Goal: Find specific page/section: Find specific page/section

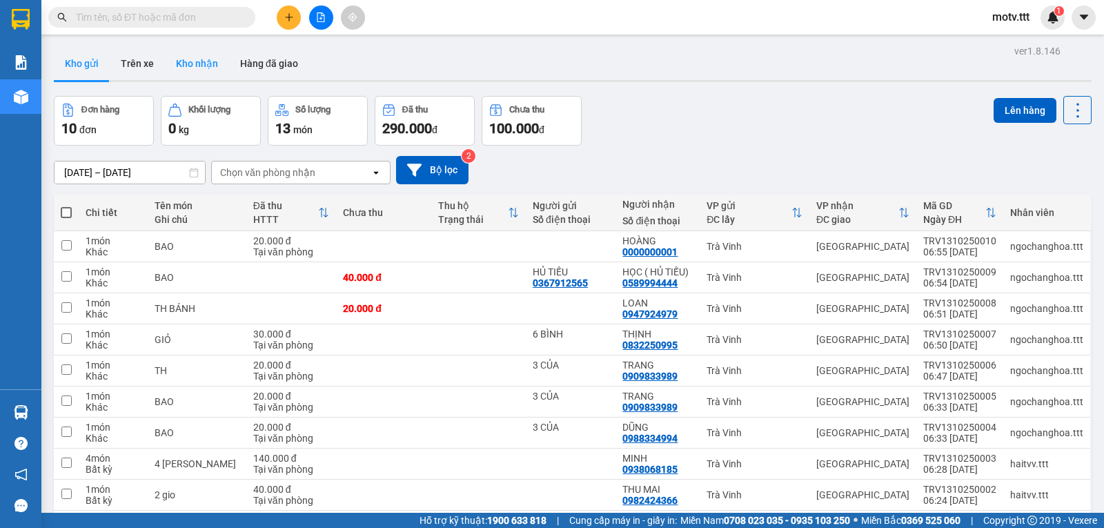
click at [208, 69] on button "Kho nhận" at bounding box center [197, 63] width 64 height 33
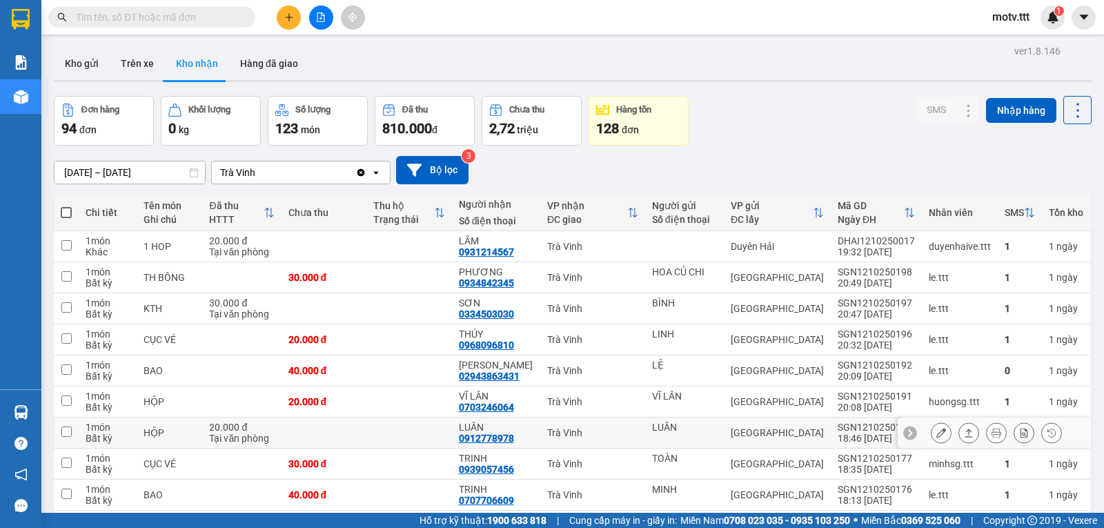
scroll to position [92, 0]
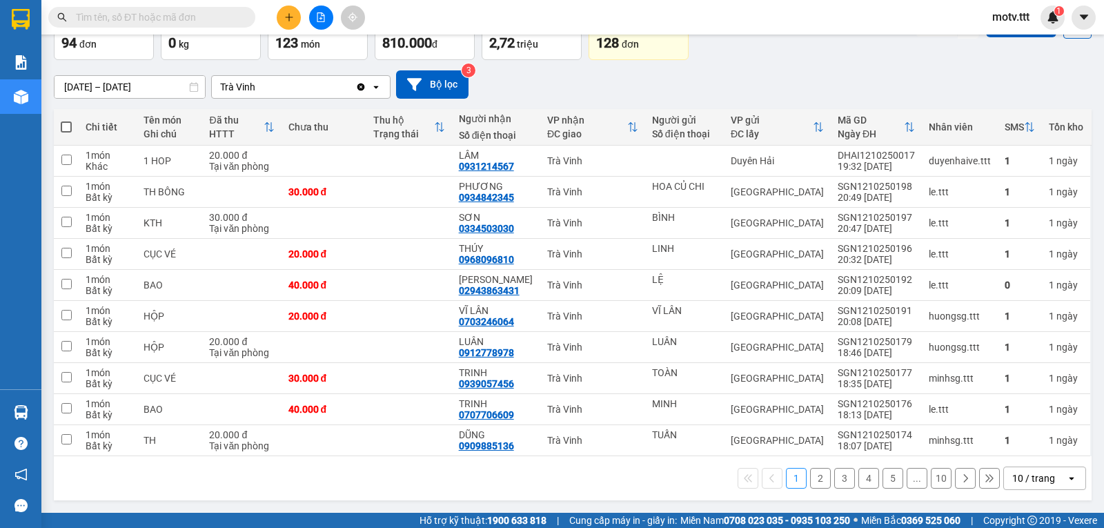
click at [936, 478] on button "10" at bounding box center [941, 478] width 21 height 21
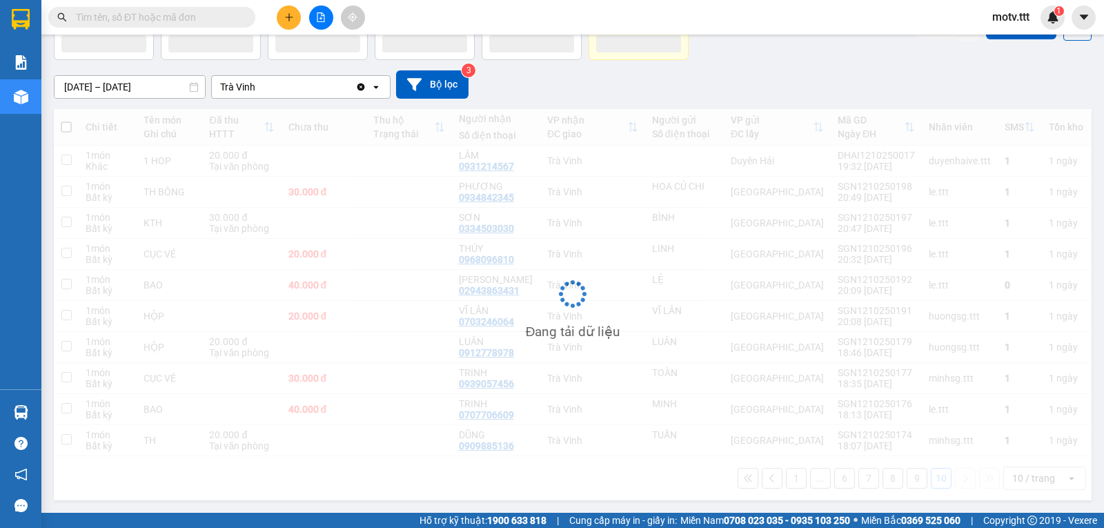
scroll to position [63, 0]
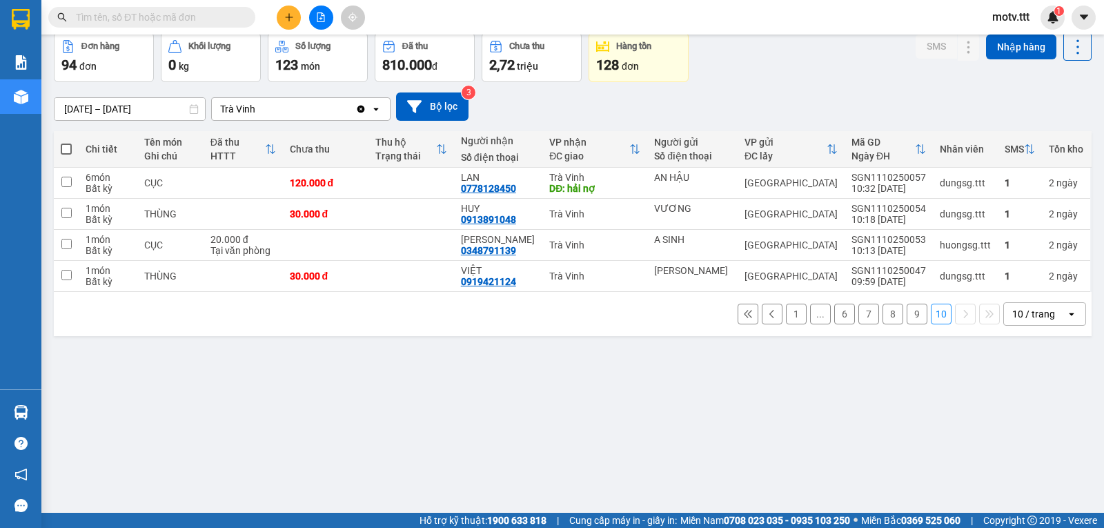
click at [907, 319] on button "9" at bounding box center [917, 314] width 21 height 21
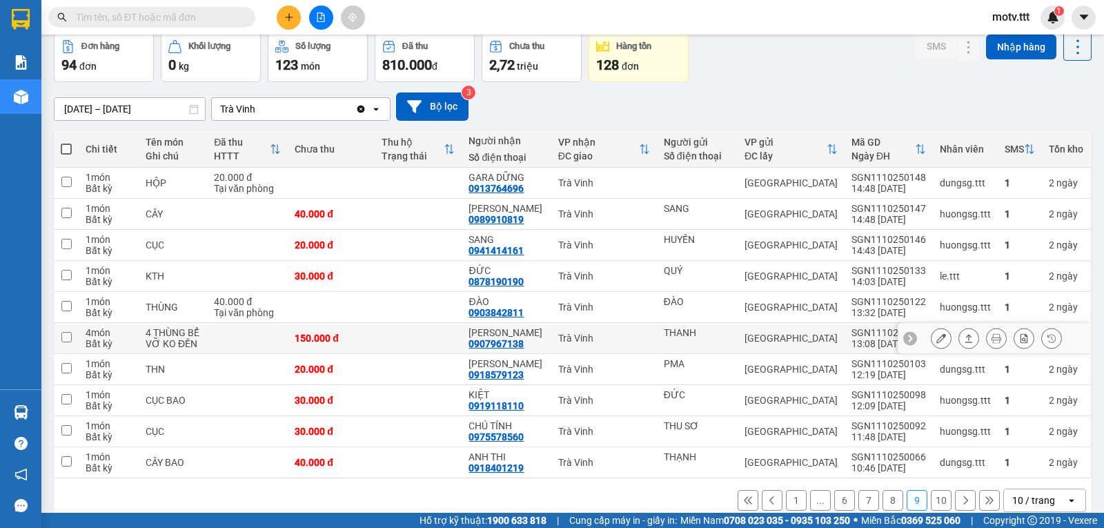
scroll to position [92, 0]
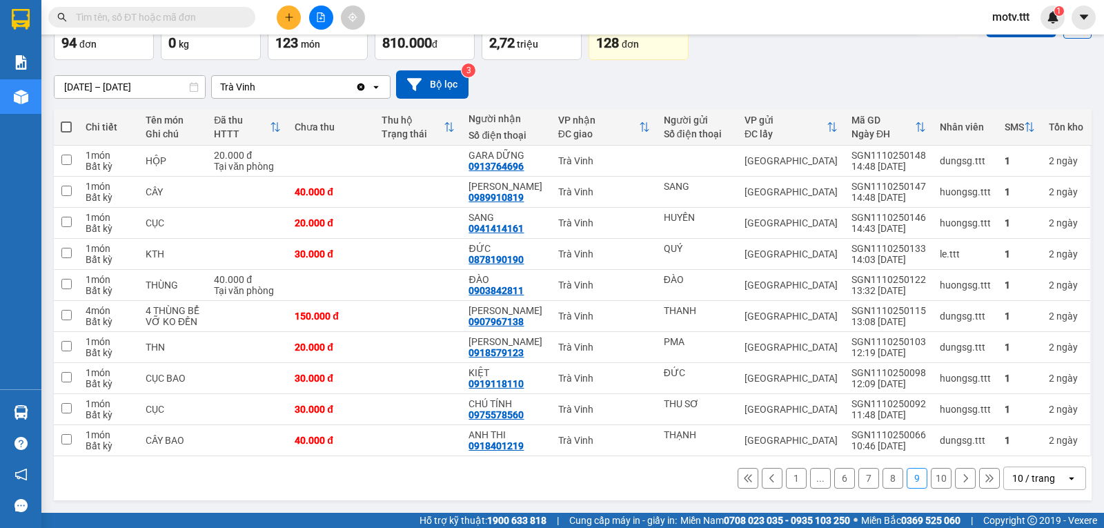
click at [939, 475] on button "10" at bounding box center [941, 478] width 21 height 21
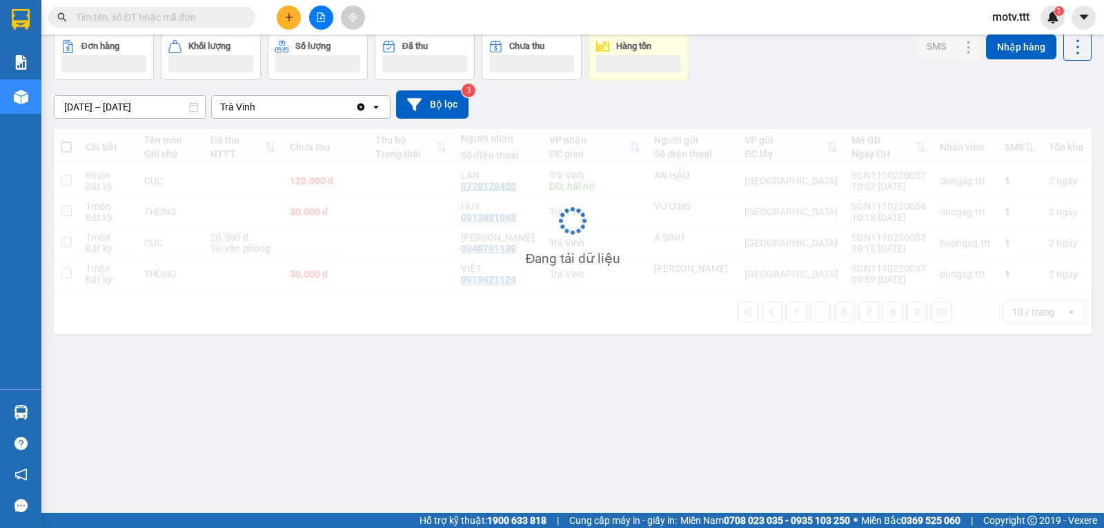
scroll to position [63, 0]
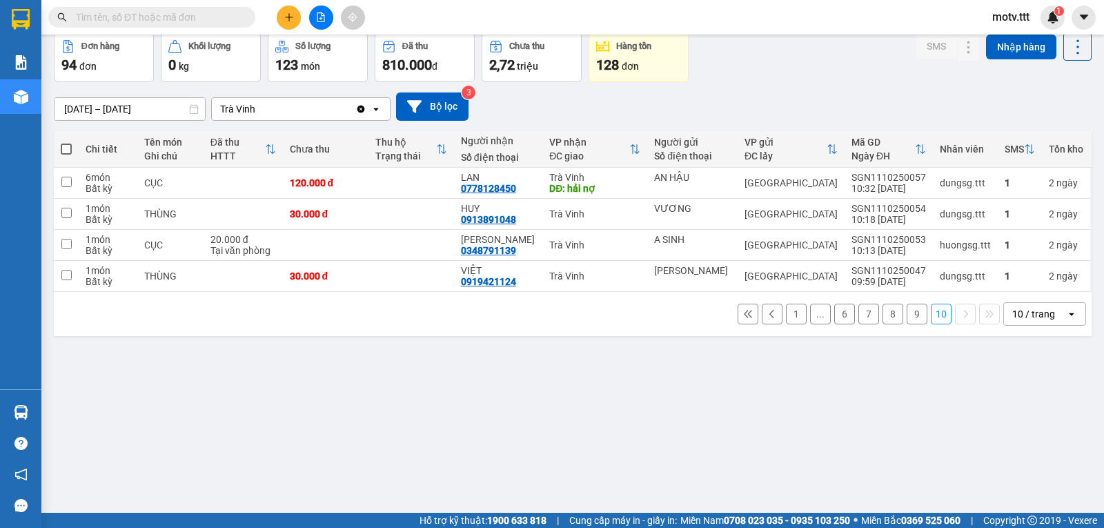
click at [910, 324] on button "9" at bounding box center [917, 314] width 21 height 21
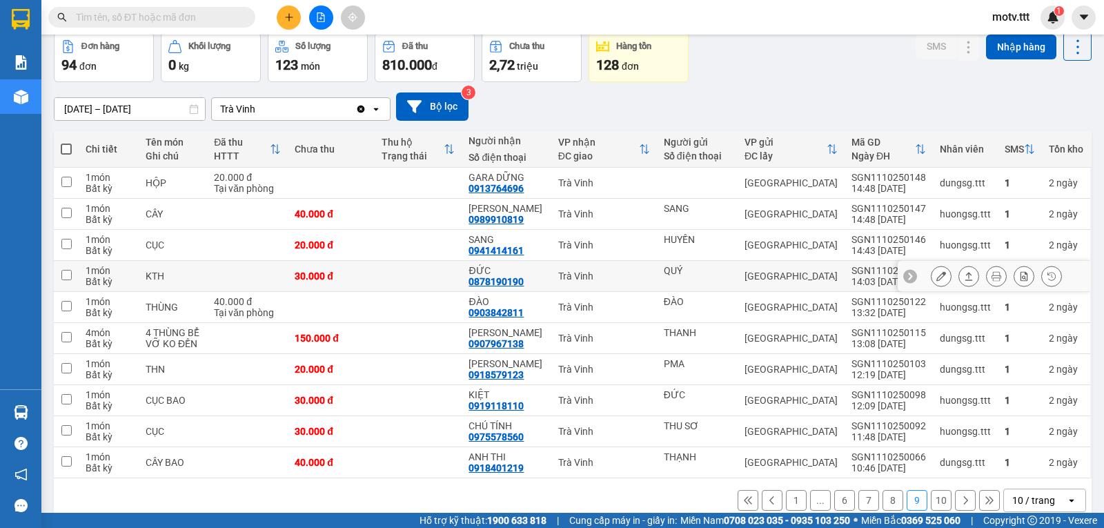
scroll to position [92, 0]
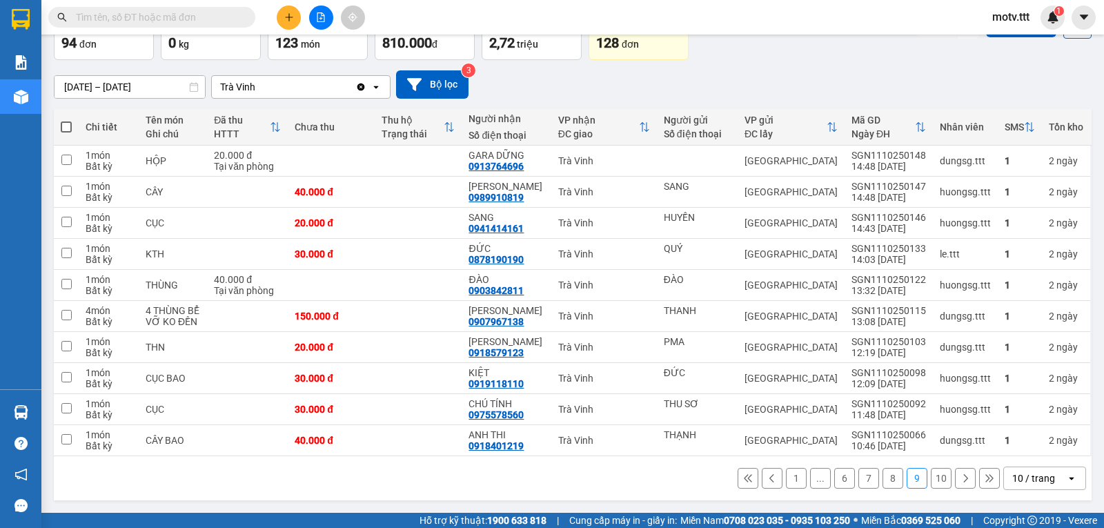
click at [960, 477] on icon at bounding box center [965, 478] width 10 height 10
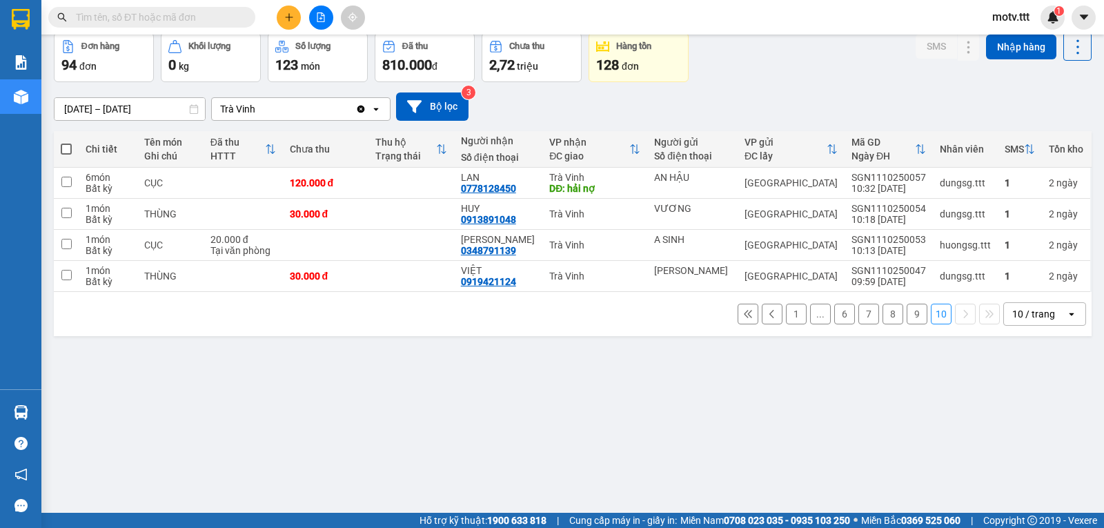
scroll to position [0, 0]
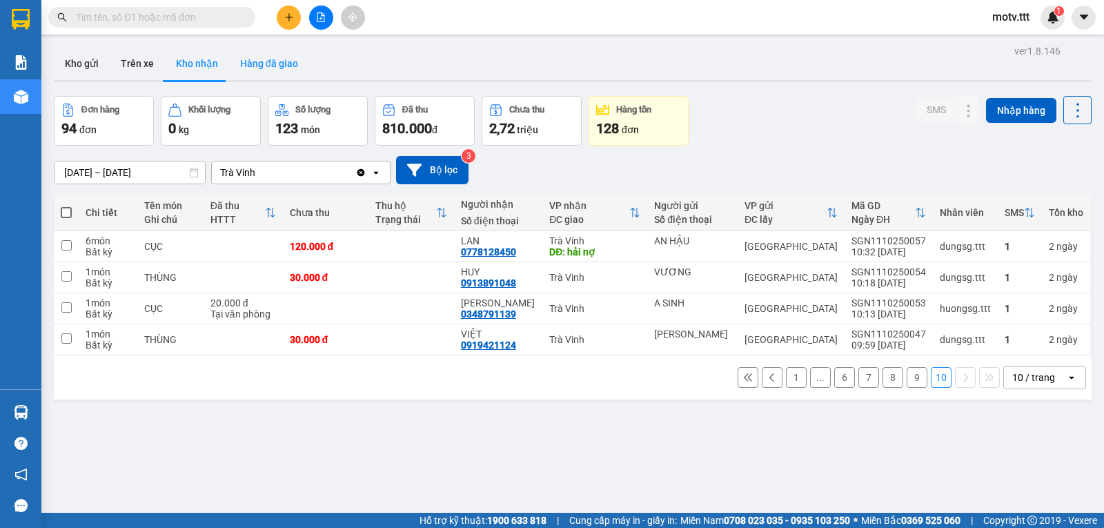
click at [244, 67] on button "Hàng đã giao" at bounding box center [269, 63] width 80 height 33
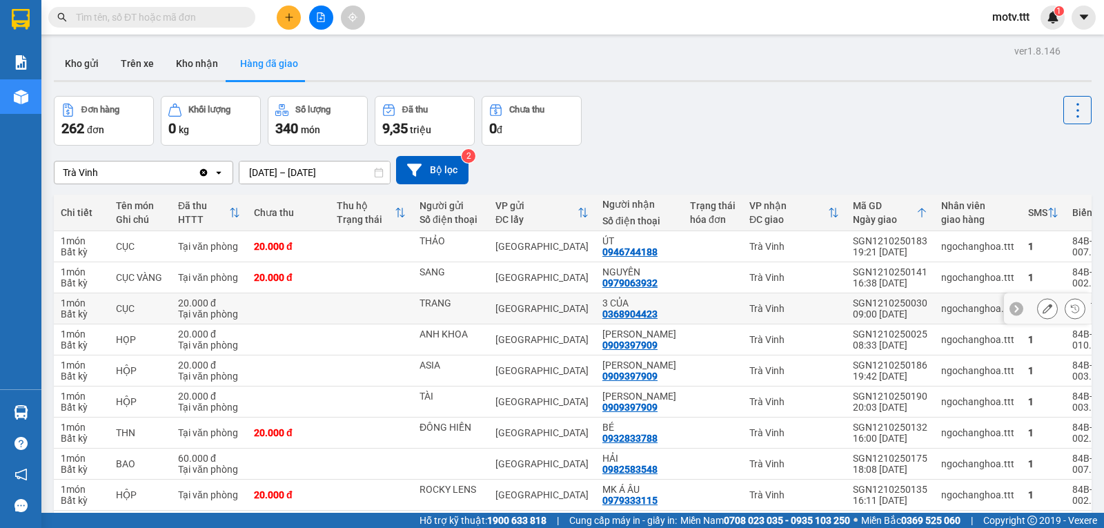
scroll to position [108, 0]
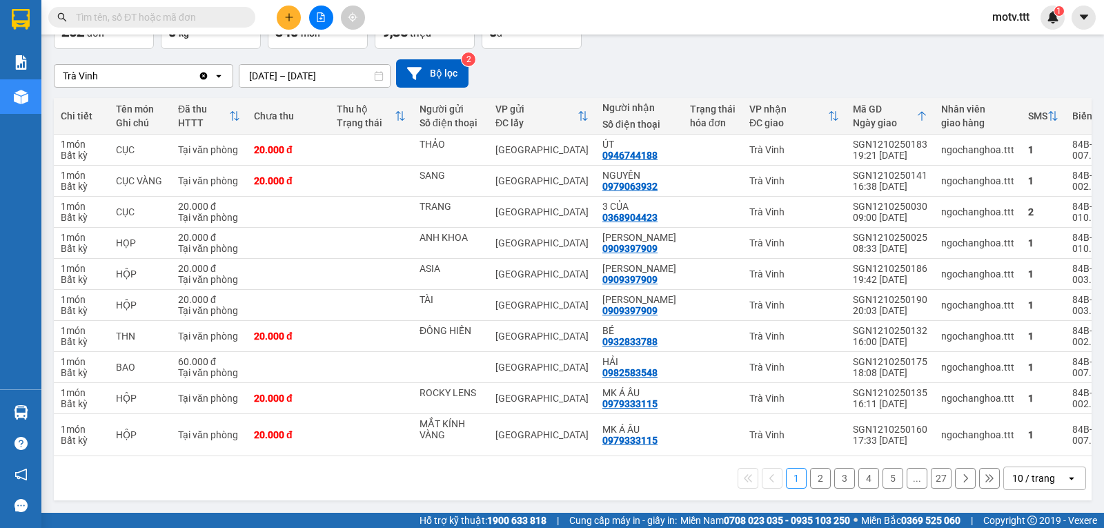
click at [865, 478] on button "4" at bounding box center [868, 478] width 21 height 21
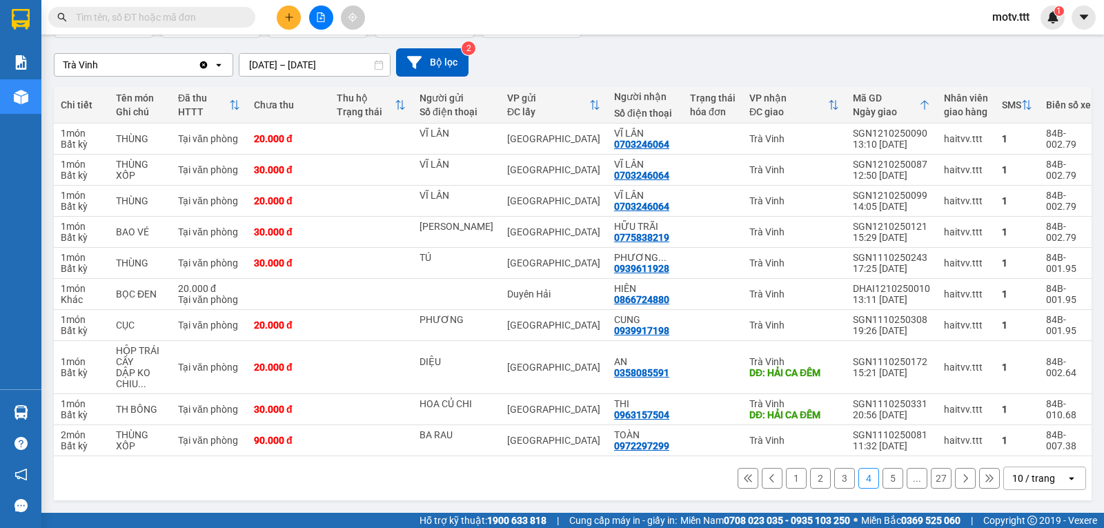
click at [887, 479] on button "5" at bounding box center [892, 478] width 21 height 21
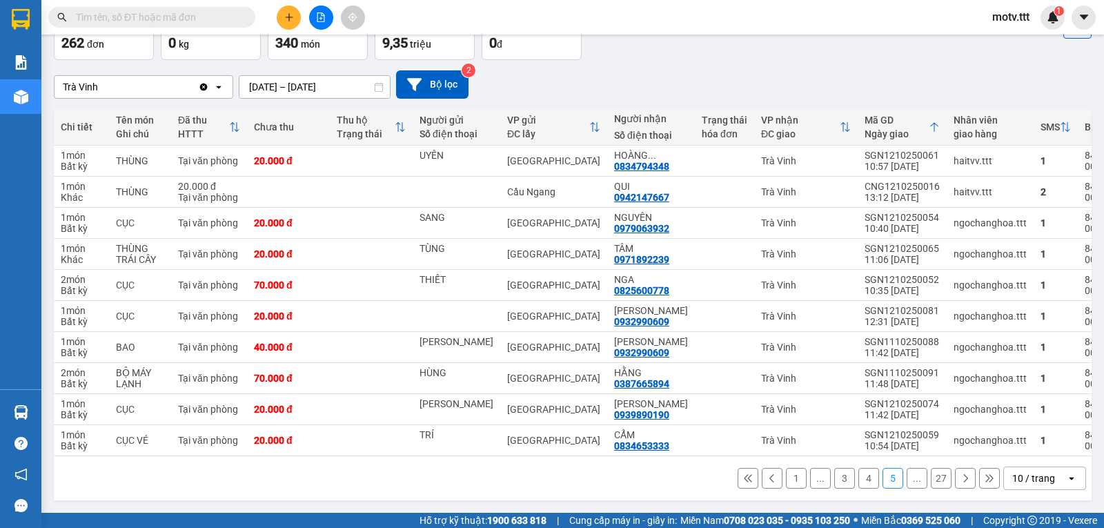
scroll to position [97, 0]
click at [933, 477] on button "27" at bounding box center [941, 478] width 21 height 21
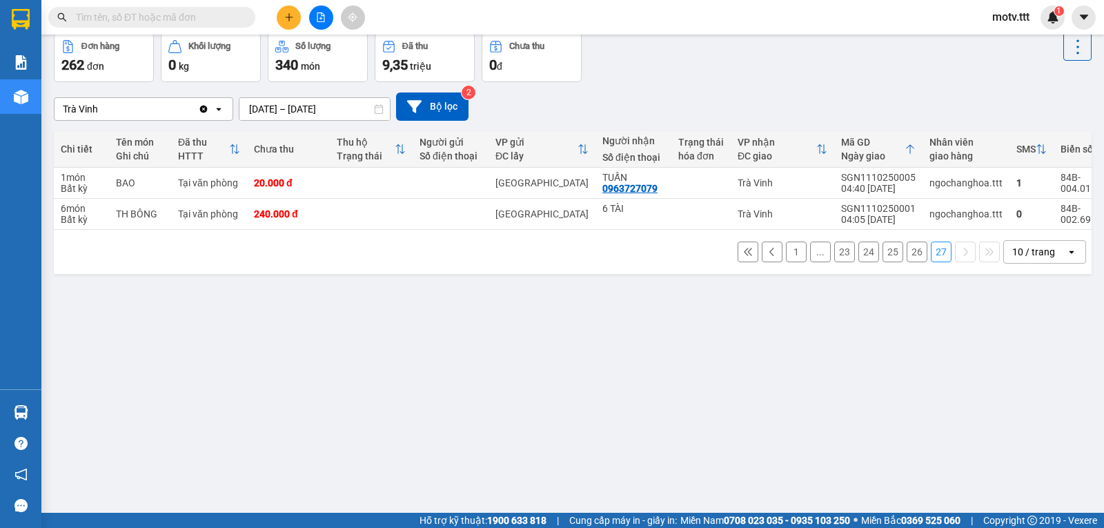
scroll to position [0, 0]
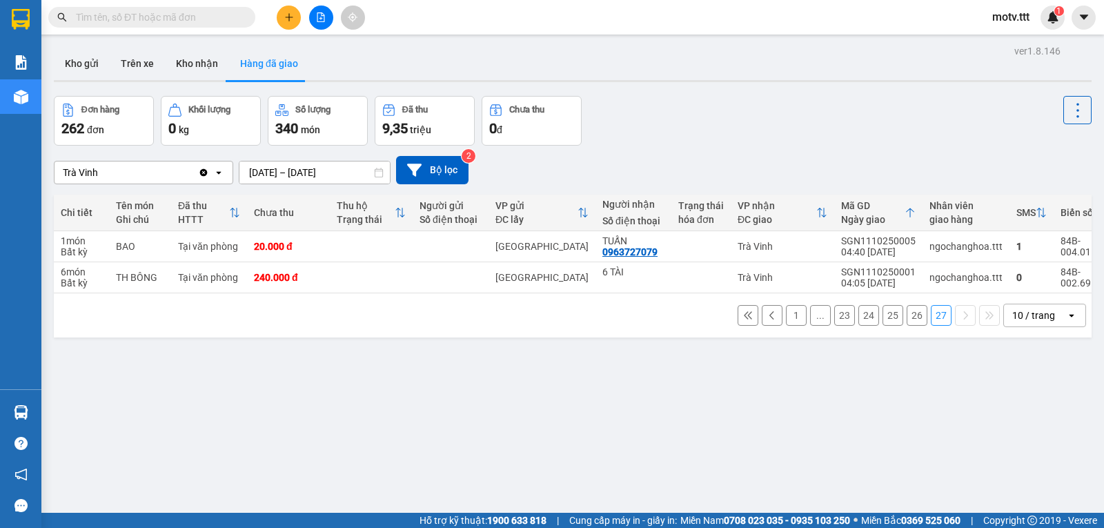
click at [907, 325] on button "26" at bounding box center [917, 315] width 21 height 21
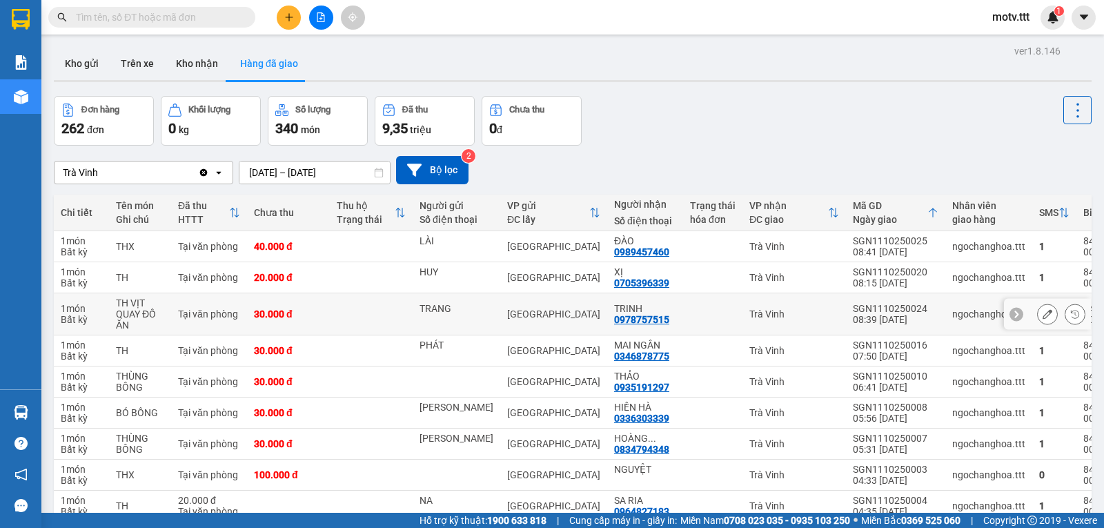
scroll to position [108, 0]
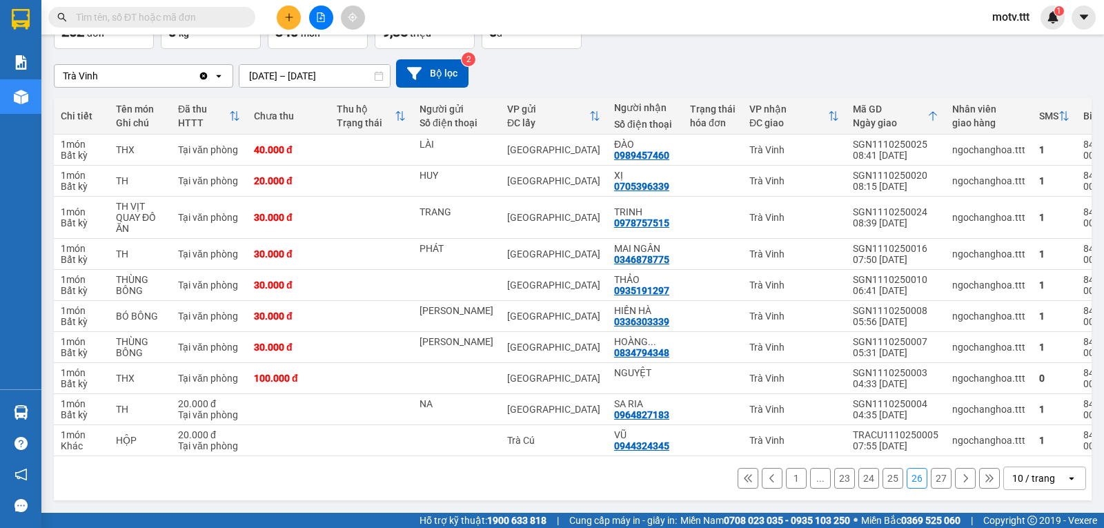
click at [885, 480] on button "25" at bounding box center [892, 478] width 21 height 21
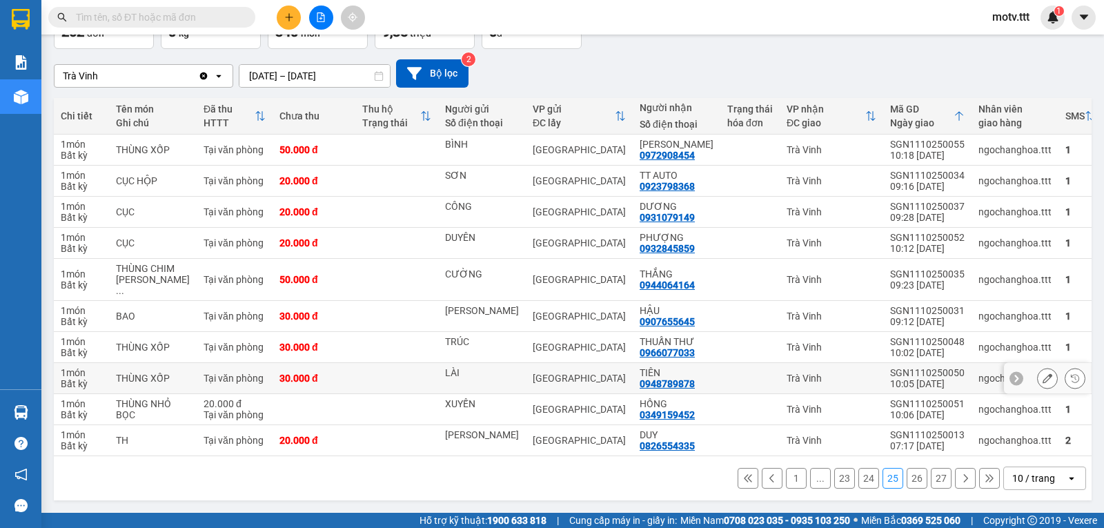
scroll to position [119, 0]
click at [940, 475] on button "27" at bounding box center [941, 478] width 21 height 21
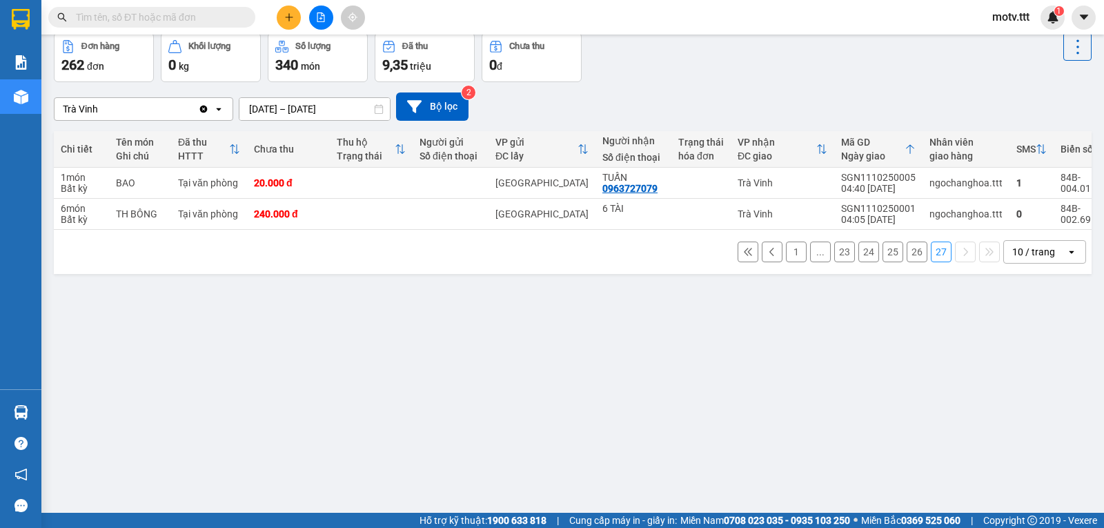
scroll to position [0, 0]
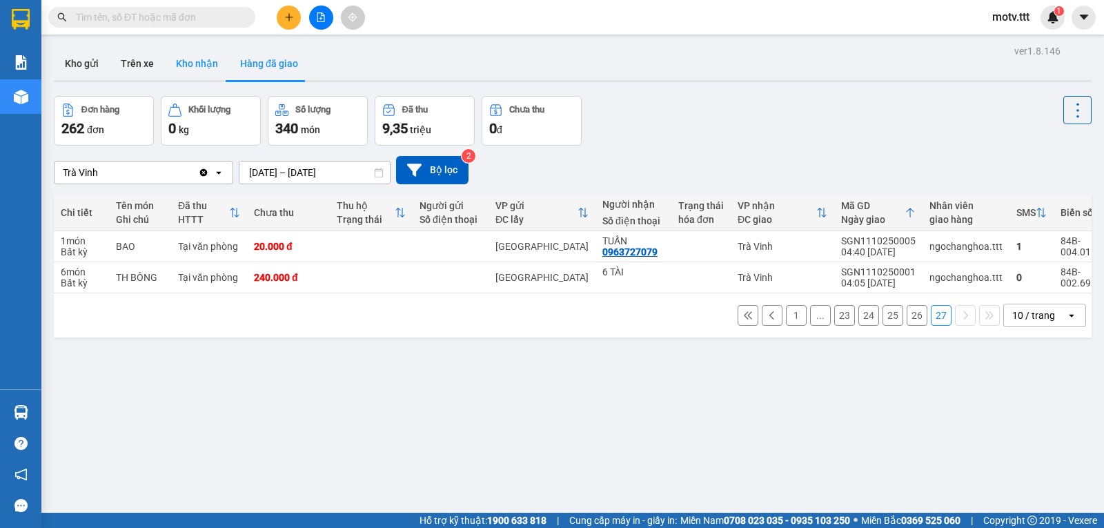
click at [209, 57] on button "Kho nhận" at bounding box center [197, 63] width 64 height 33
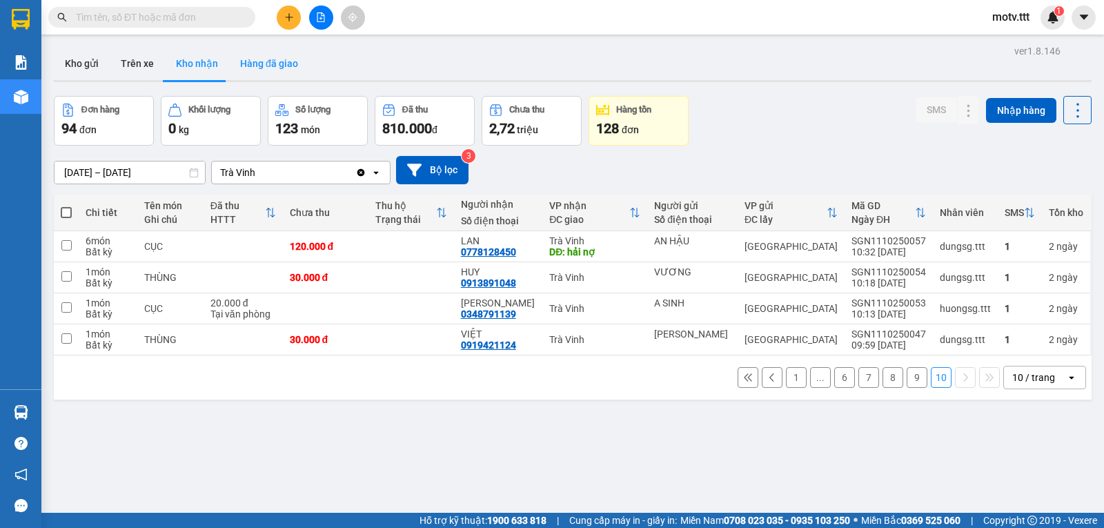
click at [259, 68] on button "Hàng đã giao" at bounding box center [269, 63] width 80 height 33
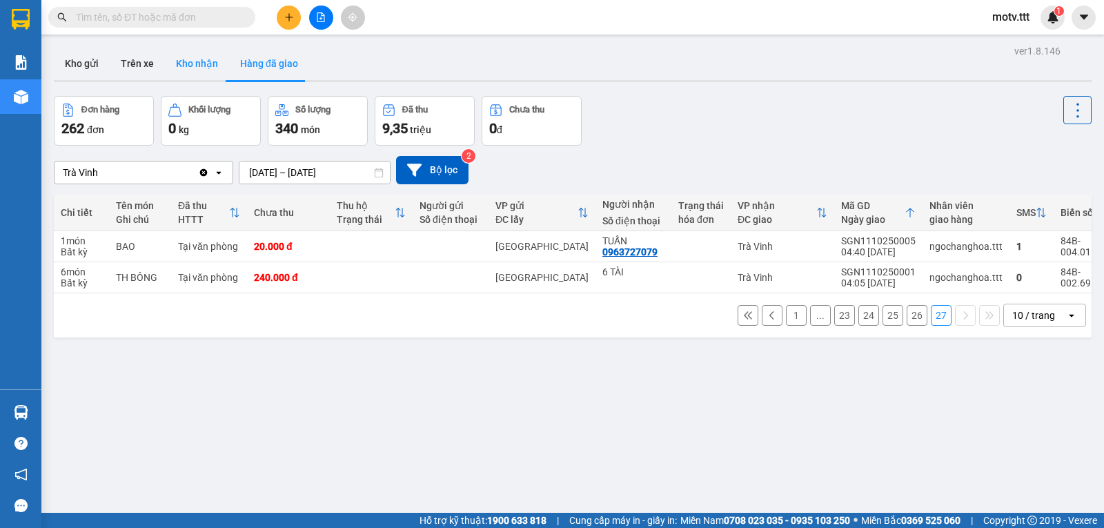
click at [190, 61] on button "Kho nhận" at bounding box center [197, 63] width 64 height 33
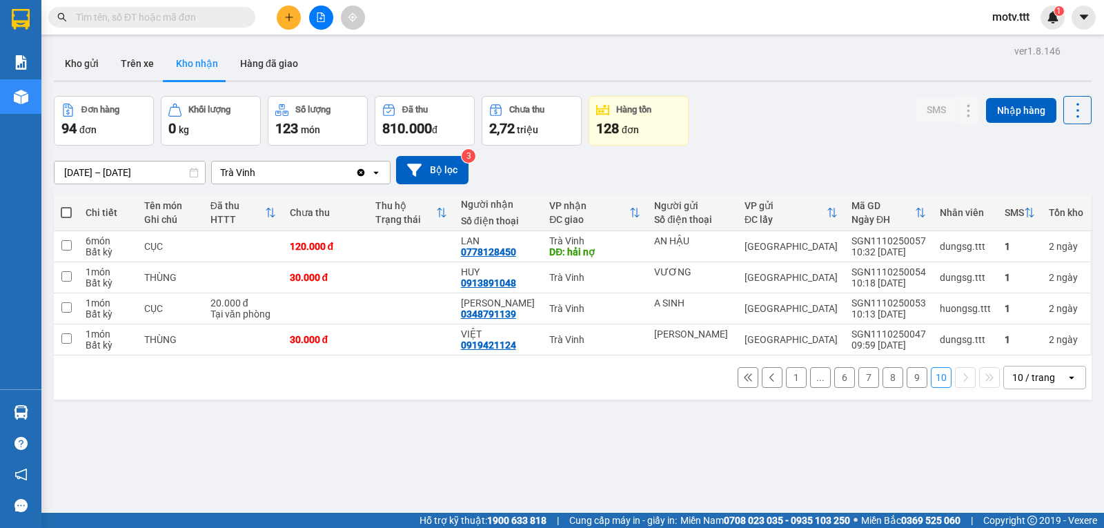
click at [907, 386] on button "9" at bounding box center [917, 377] width 21 height 21
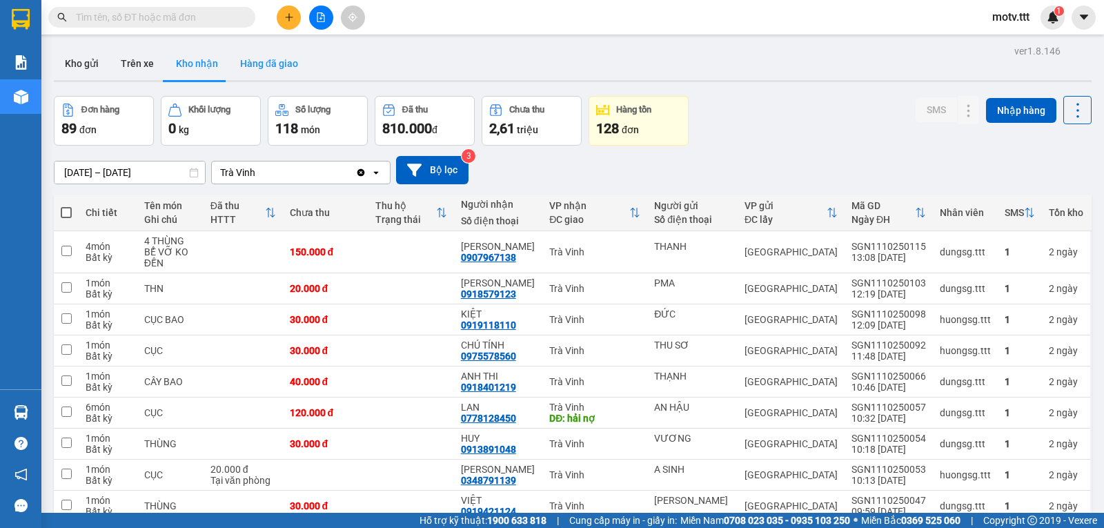
click at [283, 57] on button "Hàng đã giao" at bounding box center [269, 63] width 80 height 33
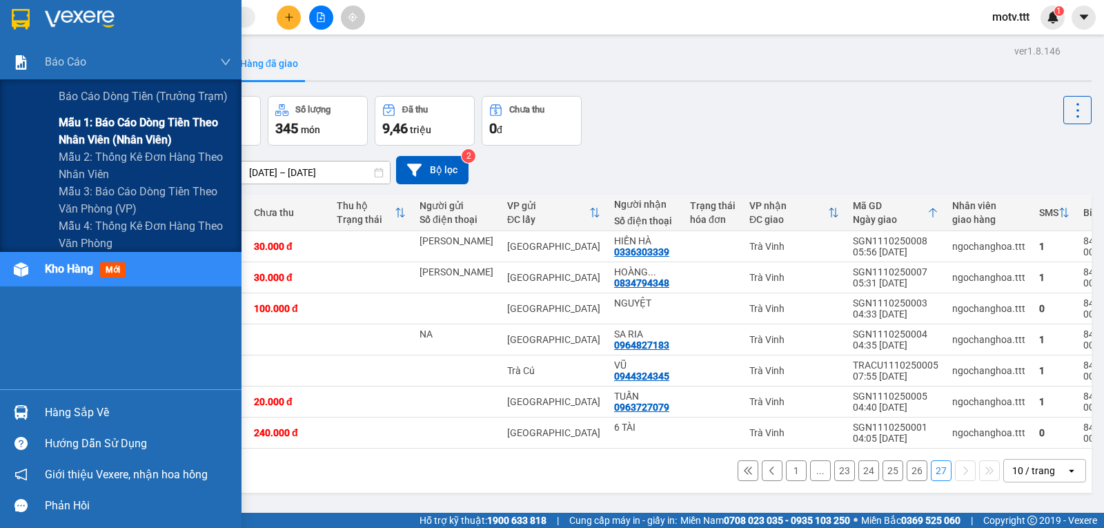
click at [102, 137] on span "Mẫu 1: Báo cáo dòng tiền theo nhân viên (nhân viên)" at bounding box center [145, 131] width 172 height 34
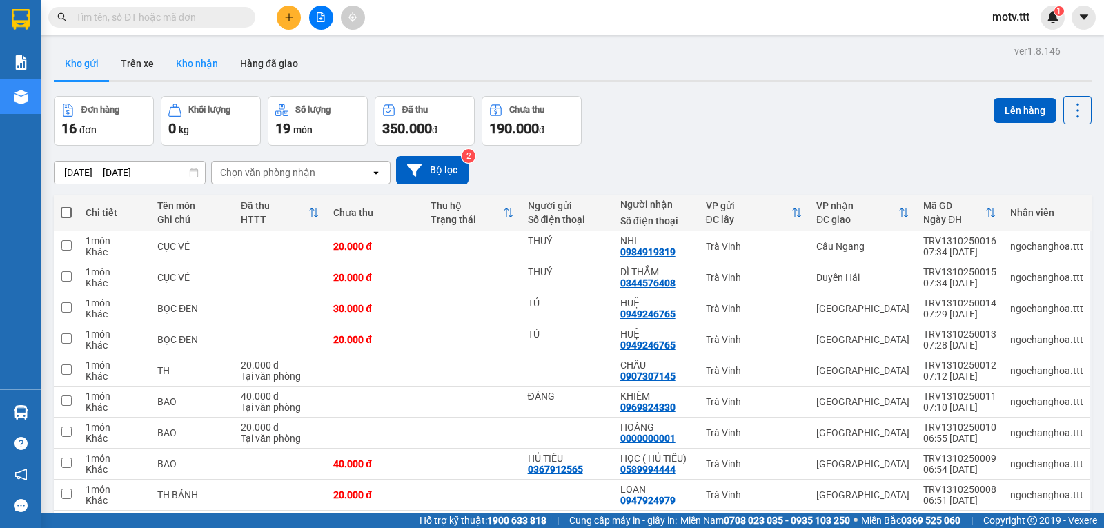
click at [187, 55] on button "Kho nhận" at bounding box center [197, 63] width 64 height 33
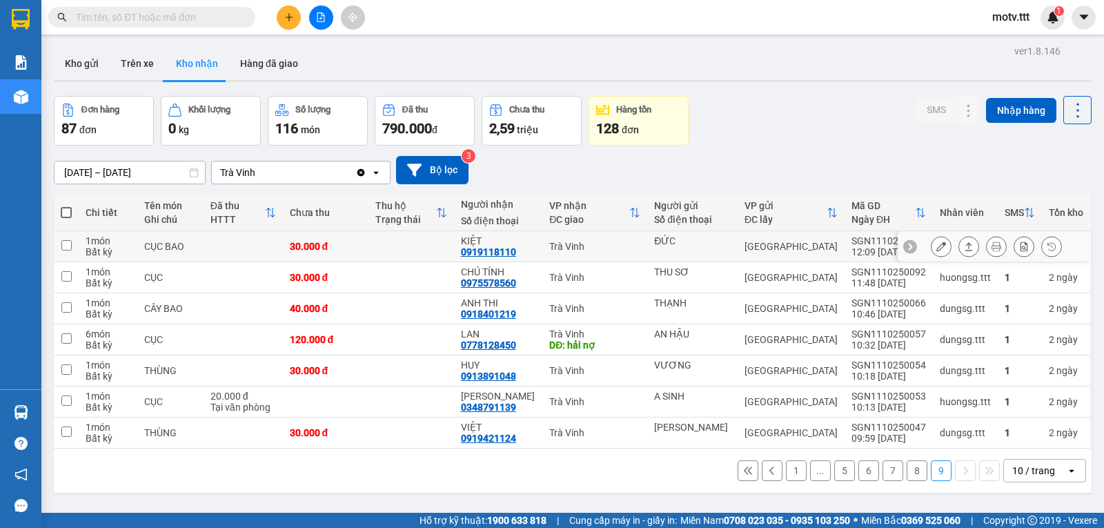
scroll to position [63, 0]
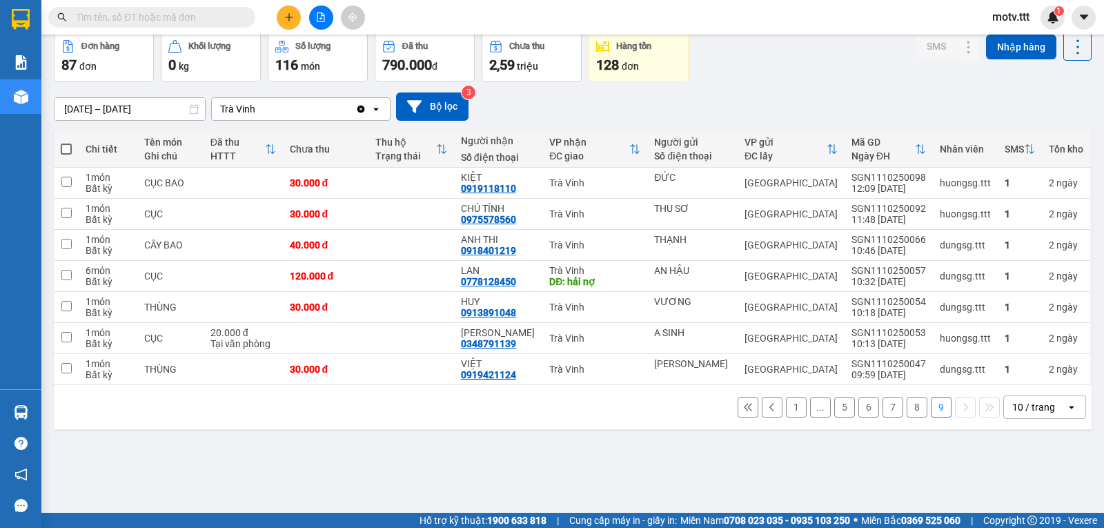
click at [913, 417] on button "8" at bounding box center [917, 407] width 21 height 21
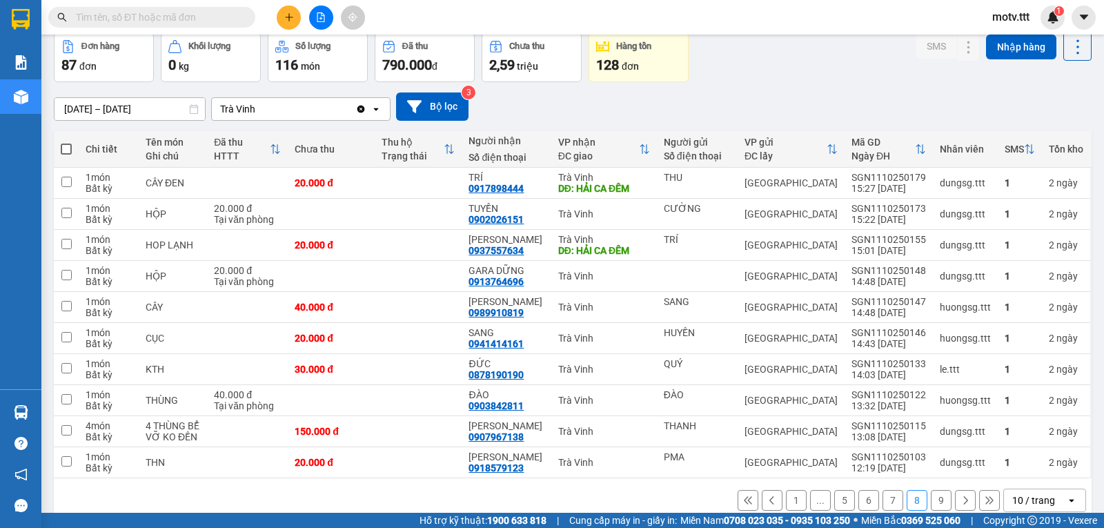
click at [834, 502] on button "5" at bounding box center [844, 500] width 21 height 21
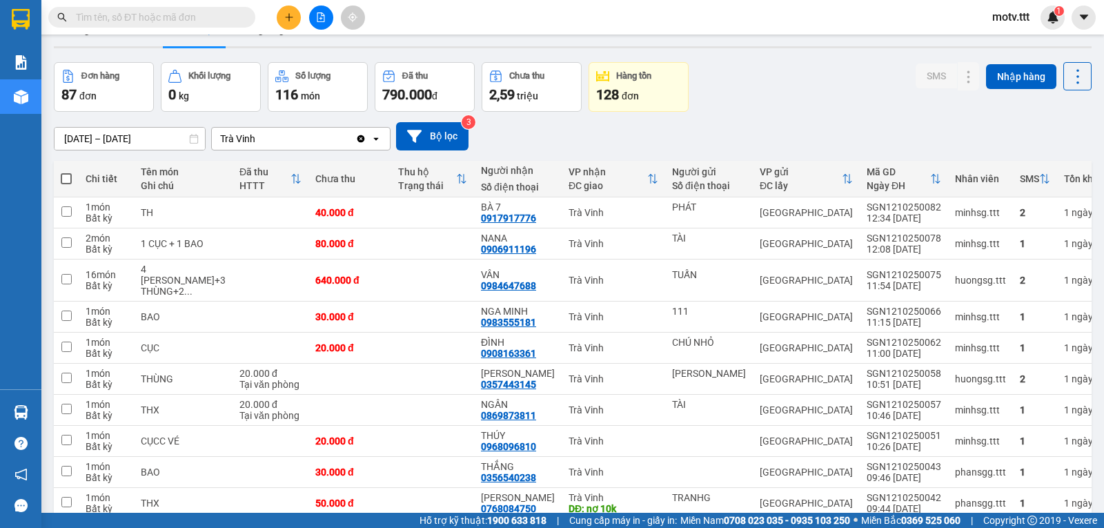
scroll to position [0, 0]
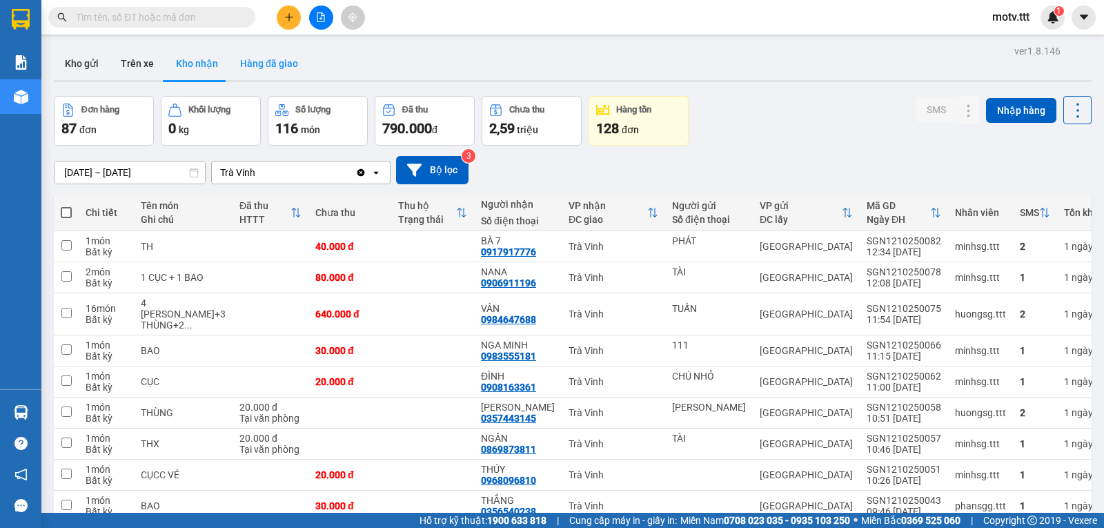
click at [253, 59] on button "Hàng đã giao" at bounding box center [269, 63] width 80 height 33
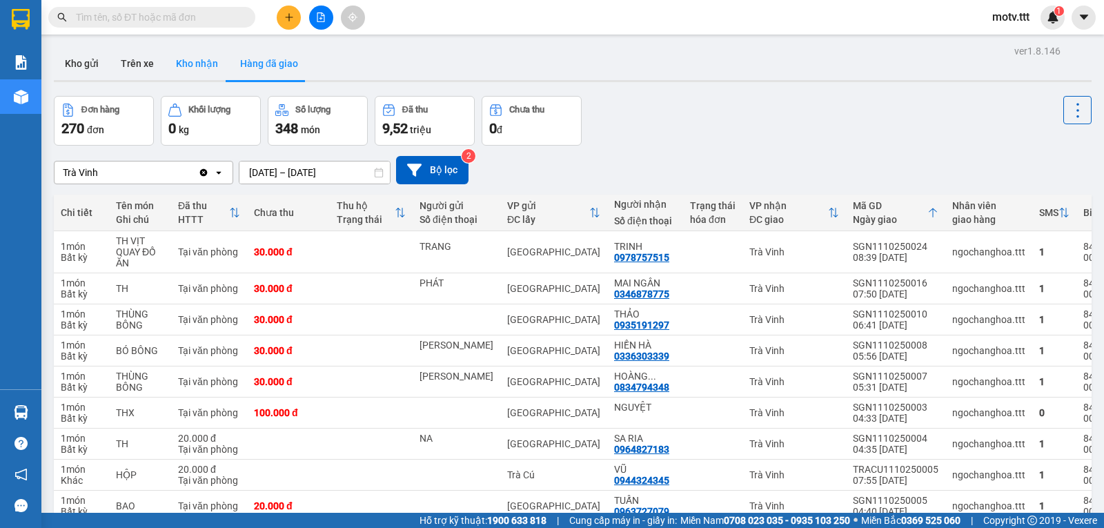
click at [192, 70] on button "Kho nhận" at bounding box center [197, 63] width 64 height 33
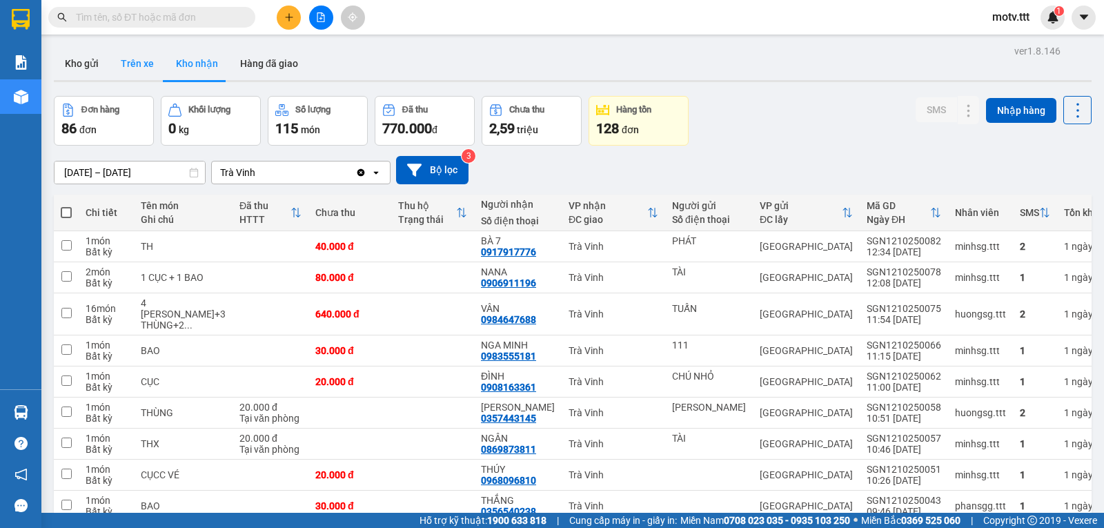
click at [143, 58] on button "Trên xe" at bounding box center [137, 63] width 55 height 33
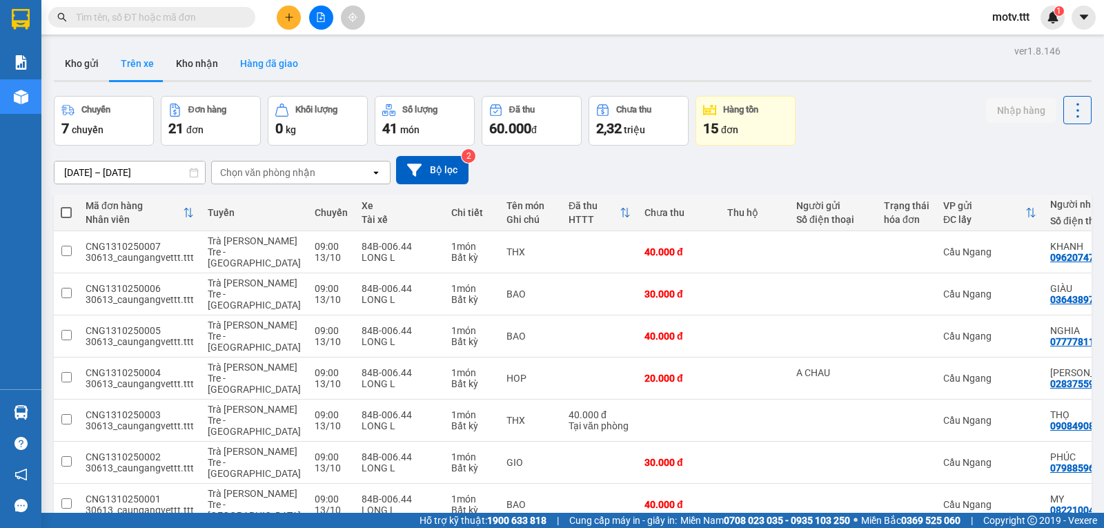
click at [241, 57] on button "Hàng đã giao" at bounding box center [269, 63] width 80 height 33
